Goal: Navigation & Orientation: Find specific page/section

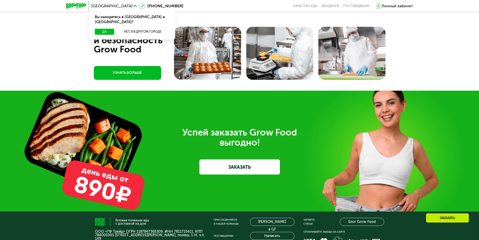
scroll to position [1409, 0]
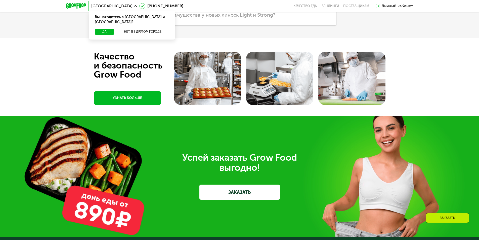
click at [229, 105] on img at bounding box center [207, 78] width 67 height 53
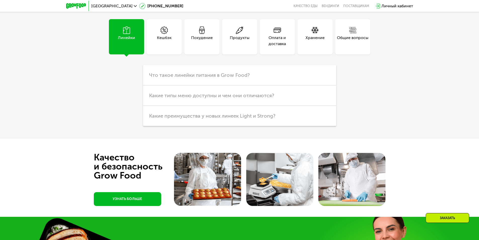
scroll to position [1296, 0]
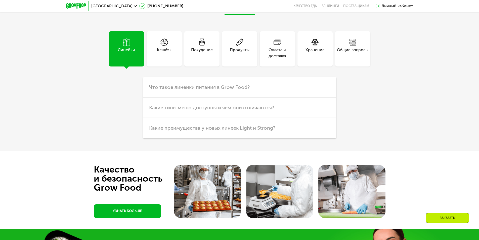
click at [169, 59] on div "Кешбэк" at bounding box center [164, 53] width 15 height 12
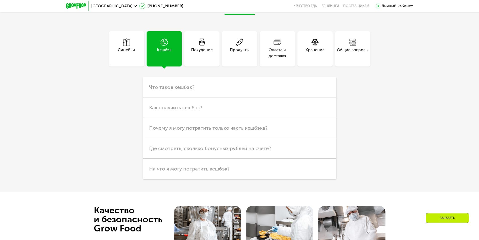
click at [194, 59] on div "Похудение" at bounding box center [202, 53] width 22 height 12
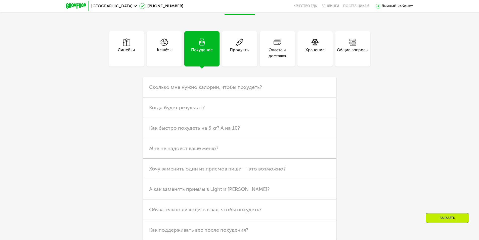
click at [142, 66] on div "Линейки" at bounding box center [126, 48] width 35 height 35
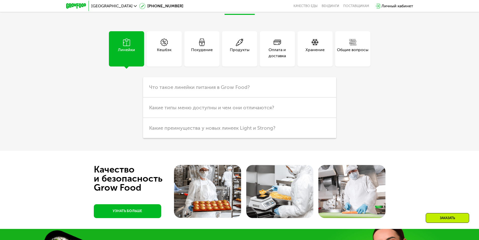
click at [366, 66] on div "Общие вопросы" at bounding box center [352, 48] width 35 height 35
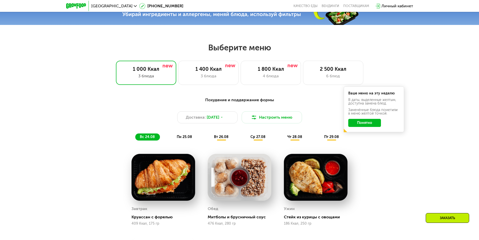
scroll to position [264, 0]
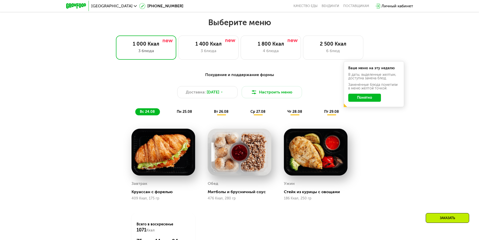
click at [210, 115] on div "пн 25.08" at bounding box center [222, 111] width 24 height 7
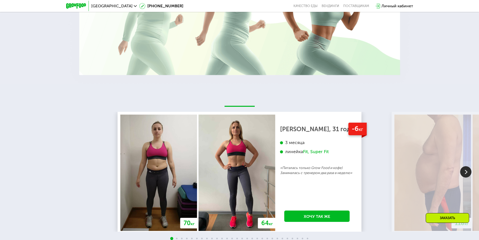
scroll to position [919, 0]
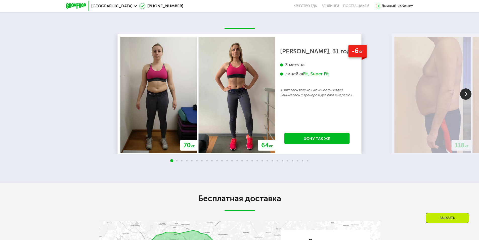
click at [463, 100] on img at bounding box center [465, 93] width 11 height 11
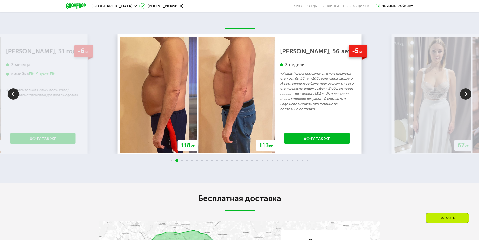
click at [463, 100] on img at bounding box center [465, 93] width 11 height 11
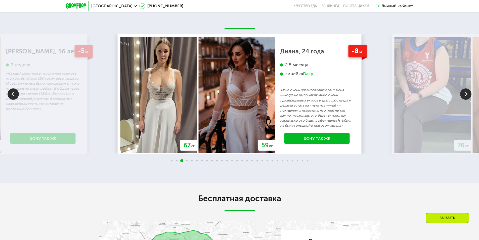
click at [463, 100] on img at bounding box center [465, 93] width 11 height 11
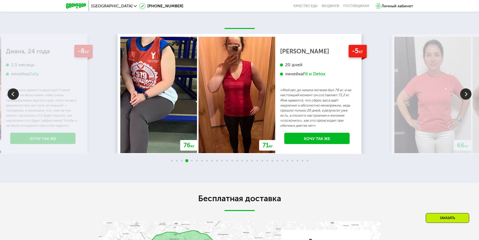
click at [463, 100] on img at bounding box center [465, 93] width 11 height 11
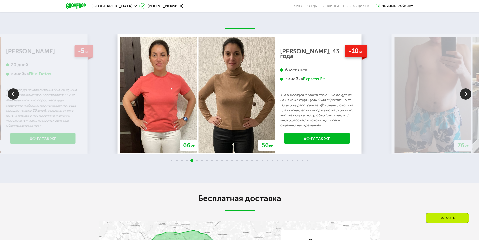
click at [463, 100] on img at bounding box center [465, 93] width 11 height 11
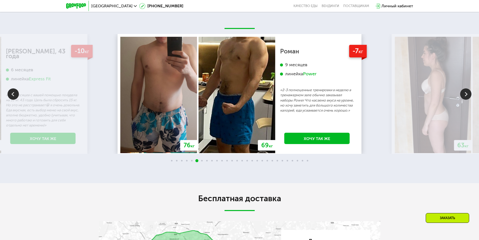
click at [463, 100] on img at bounding box center [465, 93] width 11 height 11
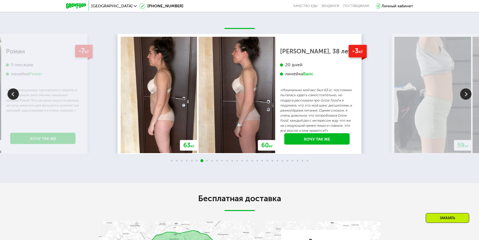
click at [463, 100] on img at bounding box center [465, 93] width 11 height 11
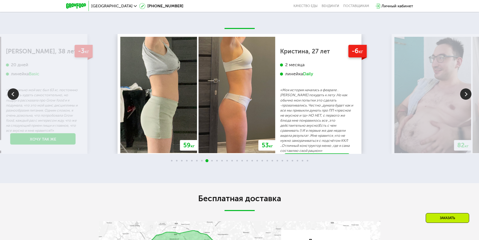
click at [463, 100] on img at bounding box center [465, 93] width 11 height 11
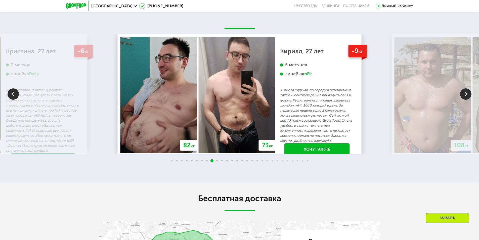
click at [463, 100] on img at bounding box center [465, 93] width 11 height 11
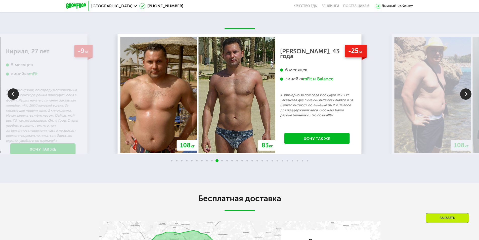
click at [13, 100] on img at bounding box center [13, 93] width 11 height 11
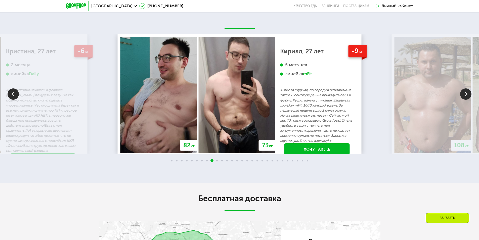
click at [465, 100] on img at bounding box center [465, 93] width 11 height 11
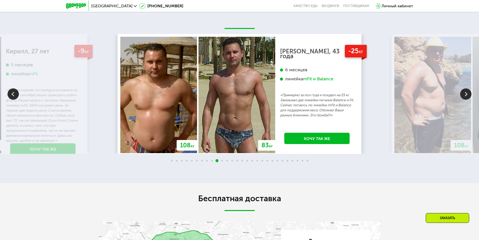
click at [465, 100] on img at bounding box center [465, 93] width 11 height 11
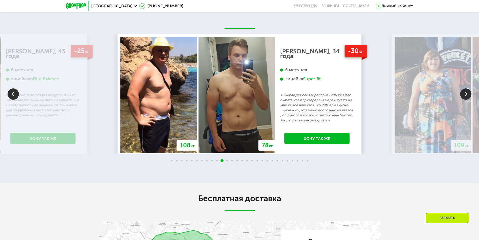
click at [465, 100] on img at bounding box center [465, 93] width 11 height 11
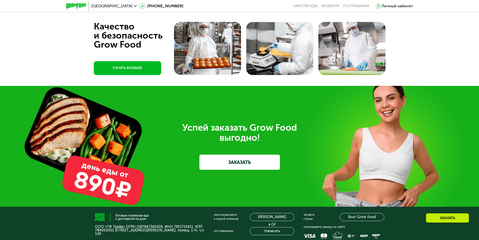
scroll to position [1447, 0]
